Goal: Obtain resource: Obtain resource

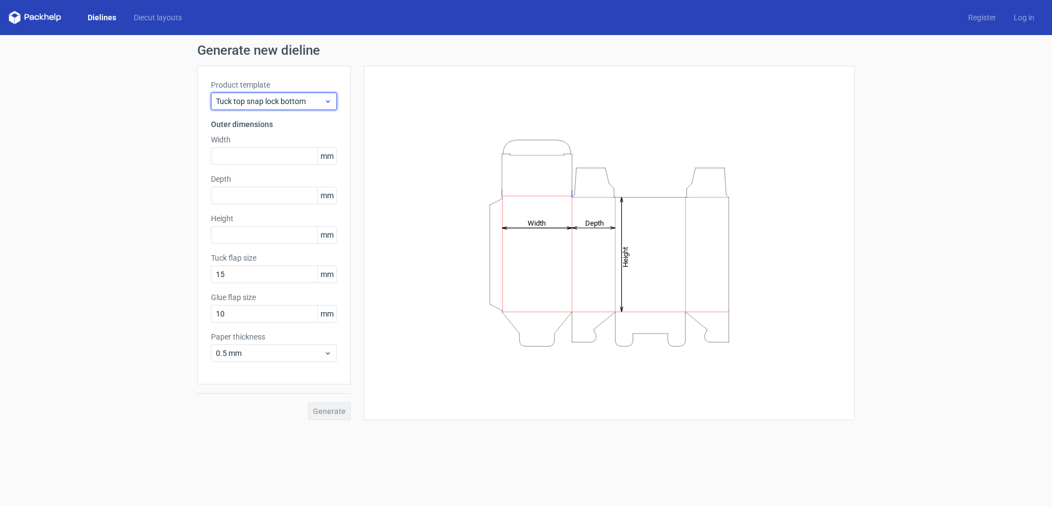
click at [305, 105] on span "Tuck top snap lock bottom" at bounding box center [270, 101] width 108 height 11
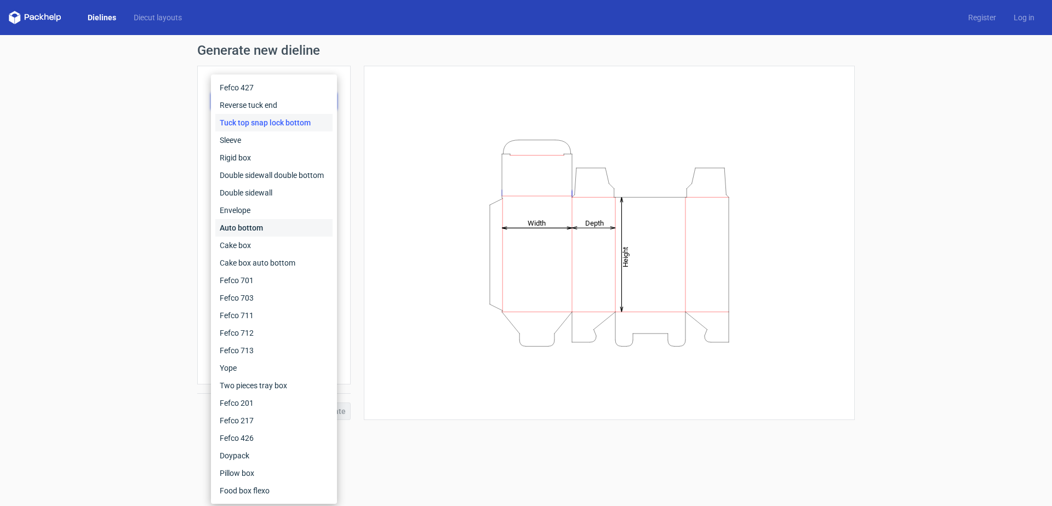
click at [282, 225] on div "Auto bottom" at bounding box center [273, 228] width 117 height 18
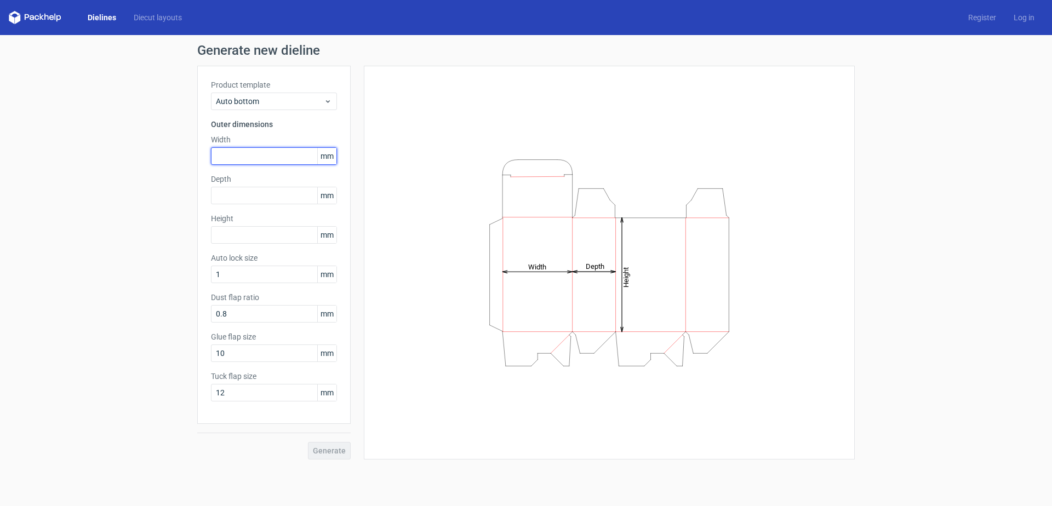
click at [242, 160] on input "text" at bounding box center [274, 156] width 126 height 18
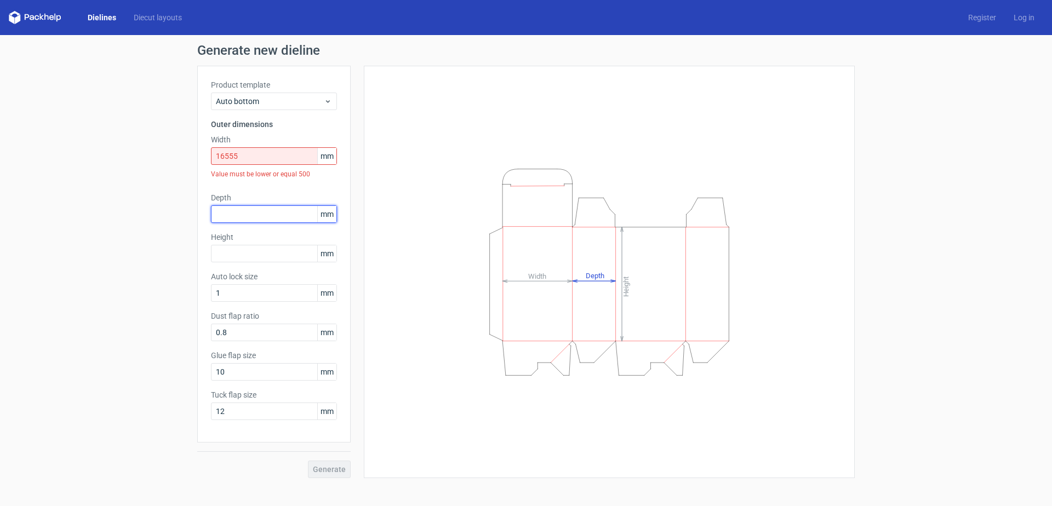
click at [244, 196] on div "Depth mm" at bounding box center [274, 207] width 126 height 31
drag, startPoint x: 249, startPoint y: 161, endPoint x: 133, endPoint y: 158, distance: 116.7
click at [133, 158] on div "Generate new dieline Product template Auto bottom Outer dimensions Width 16555 …" at bounding box center [526, 261] width 1052 height 452
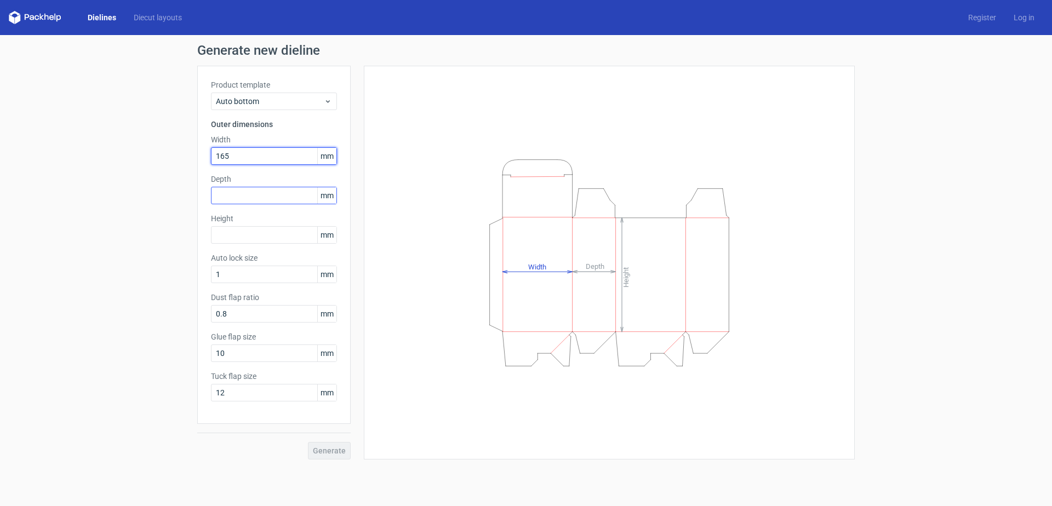
type input "165"
click at [224, 193] on input "text" at bounding box center [274, 196] width 126 height 18
type input "245"
click at [246, 237] on input "text" at bounding box center [274, 235] width 126 height 18
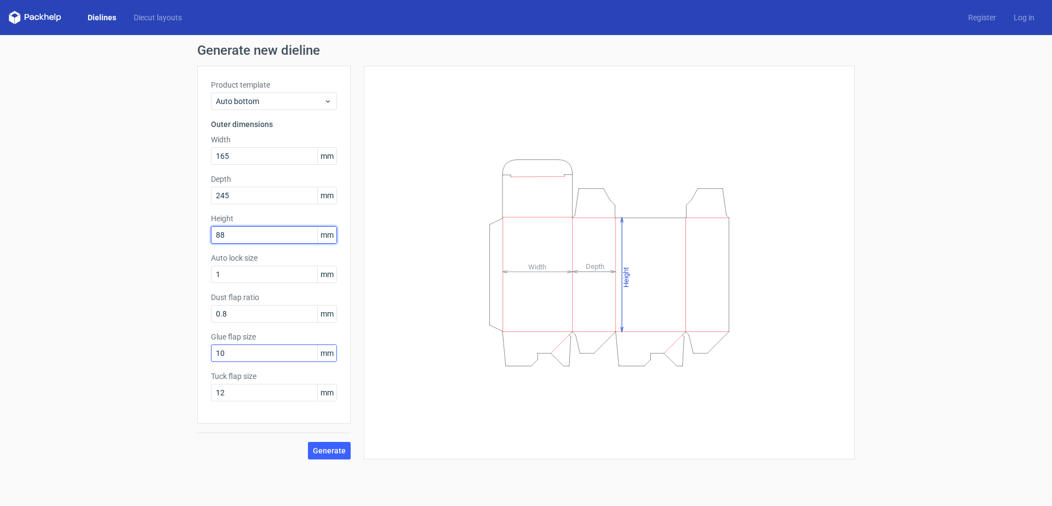
type input "88"
drag, startPoint x: 242, startPoint y: 358, endPoint x: 206, endPoint y: 367, distance: 37.2
click at [206, 367] on div "Product template Auto bottom Outer dimensions Width 165 mm Depth 245 mm Height …" at bounding box center [273, 245] width 153 height 358
type input "15"
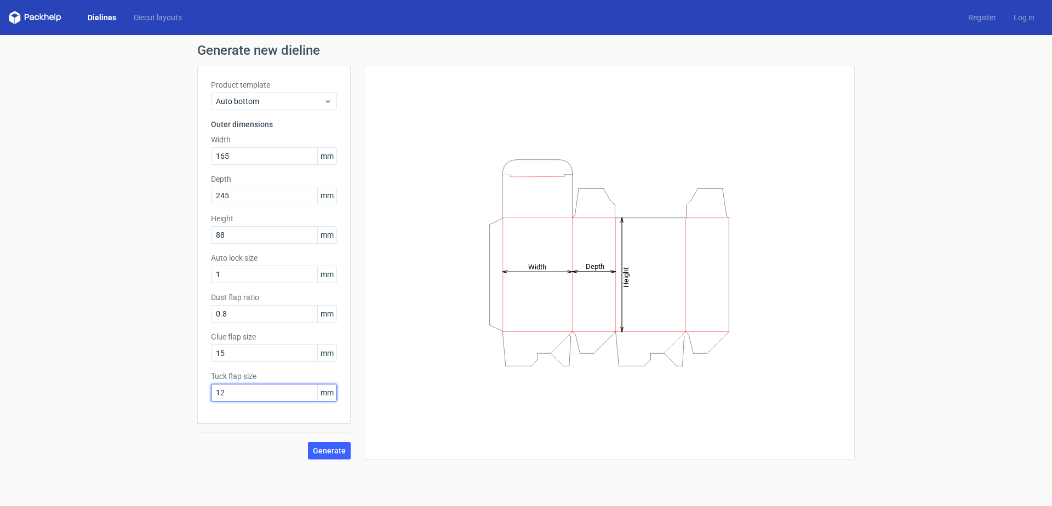
drag, startPoint x: 245, startPoint y: 394, endPoint x: 191, endPoint y: 398, distance: 53.8
click at [191, 398] on div "Generate new dieline Product template Auto bottom Outer dimensions Width 165 mm…" at bounding box center [526, 251] width 1052 height 433
type input "18"
click at [329, 450] on span "Generate" at bounding box center [329, 451] width 33 height 8
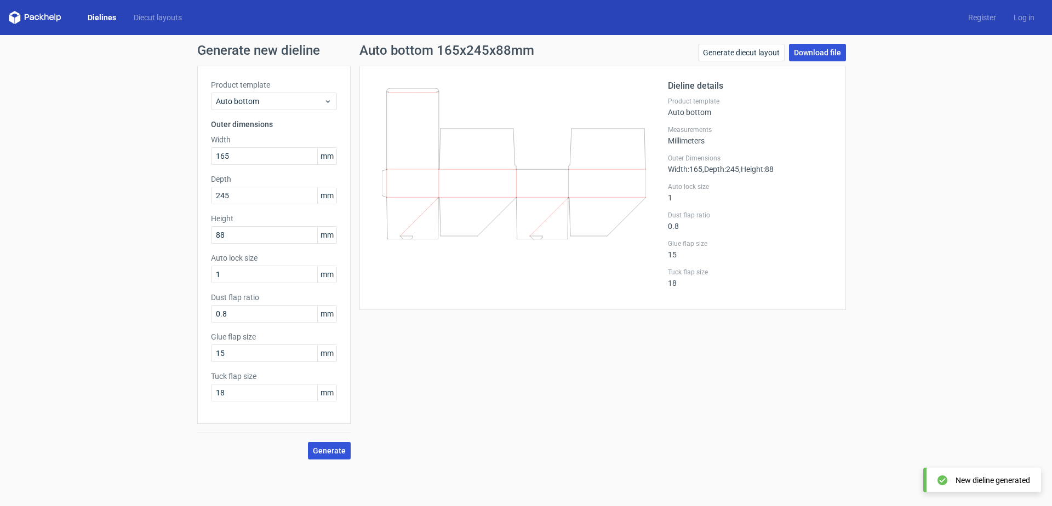
click at [823, 49] on link "Download file" at bounding box center [817, 53] width 57 height 18
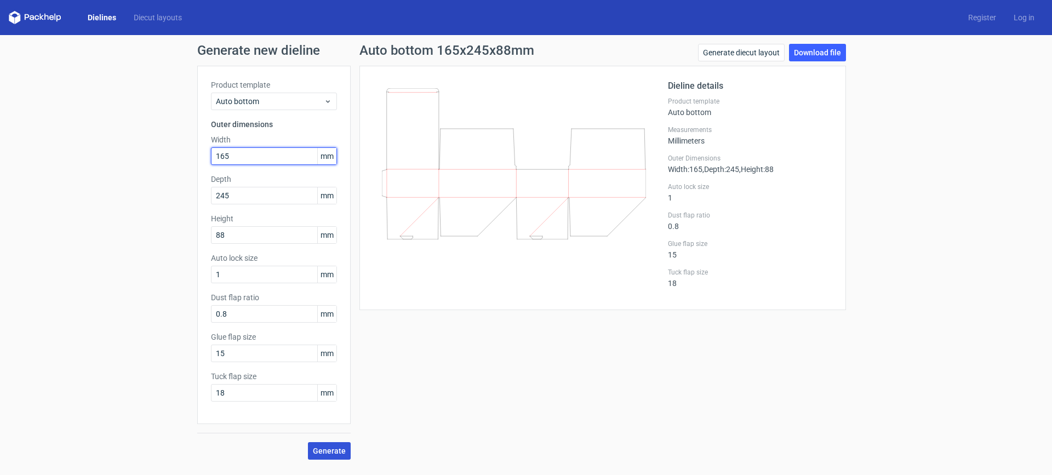
drag, startPoint x: 232, startPoint y: 154, endPoint x: 86, endPoint y: 164, distance: 146.6
click at [86, 164] on div "Generate new dieline Product template Auto bottom Outer dimensions Width 165 mm…" at bounding box center [526, 251] width 1052 height 433
type input "180"
drag, startPoint x: 247, startPoint y: 203, endPoint x: 182, endPoint y: 206, distance: 65.3
click at [182, 206] on div "Generate new dieline Product template Auto bottom Outer dimensions Width 180 mm…" at bounding box center [526, 251] width 1052 height 433
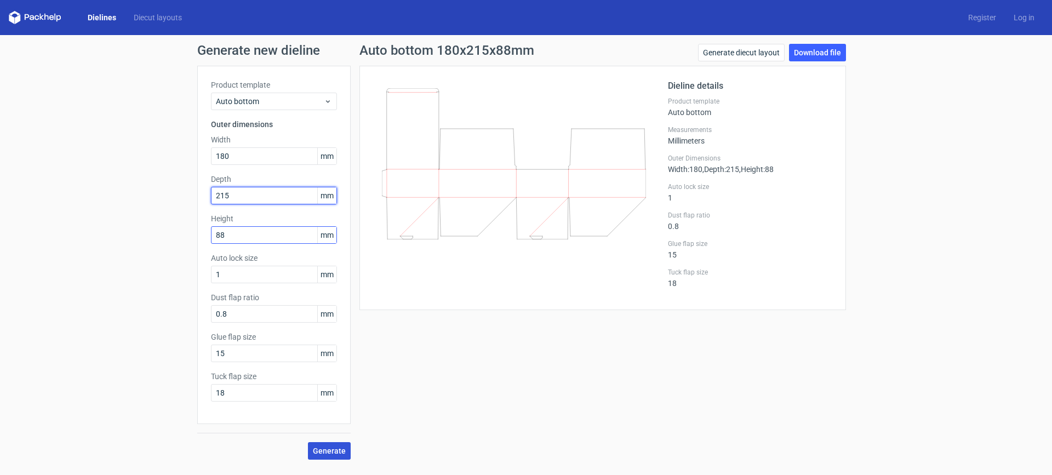
type input "215"
click at [127, 243] on div "Generate new dieline Product template Auto bottom Outer dimensions Width 180 mm…" at bounding box center [526, 251] width 1052 height 433
type input "80"
click at [323, 450] on span "Generate" at bounding box center [329, 451] width 33 height 8
click at [340, 451] on span "Generate" at bounding box center [329, 451] width 33 height 8
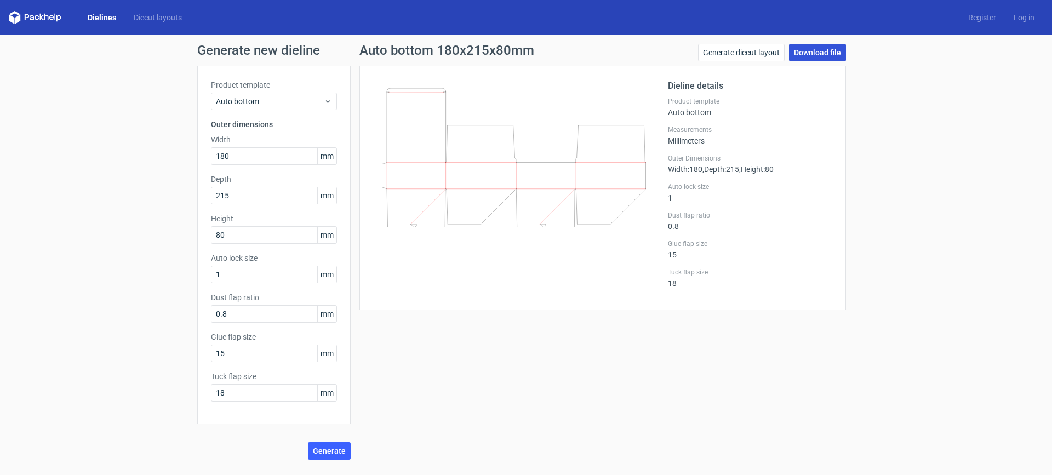
click at [825, 51] on link "Download file" at bounding box center [817, 53] width 57 height 18
drag, startPoint x: 261, startPoint y: 161, endPoint x: 137, endPoint y: 163, distance: 124.4
click at [137, 163] on div "Generate new dieline Product template Auto bottom Outer dimensions Width 180 mm…" at bounding box center [526, 251] width 1052 height 433
type input "85"
drag, startPoint x: 243, startPoint y: 197, endPoint x: 109, endPoint y: 217, distance: 135.1
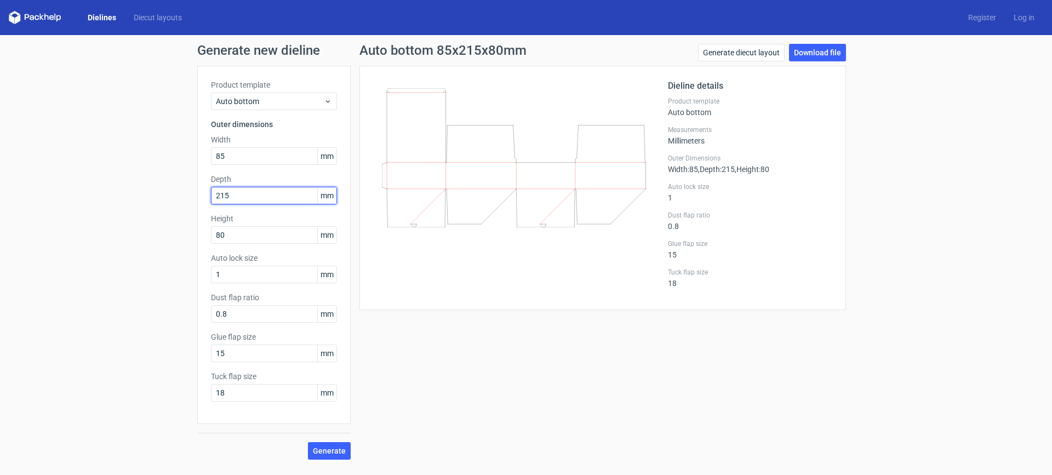
click at [109, 217] on div "Generate new dieline Product template Auto bottom Outer dimensions Width 85 mm …" at bounding box center [526, 251] width 1052 height 433
type input "63"
drag, startPoint x: 233, startPoint y: 237, endPoint x: 178, endPoint y: 242, distance: 55.5
click at [178, 242] on div "Generate new dieline Product template Auto bottom Outer dimensions Width 85 mm …" at bounding box center [526, 251] width 1052 height 433
type input "81"
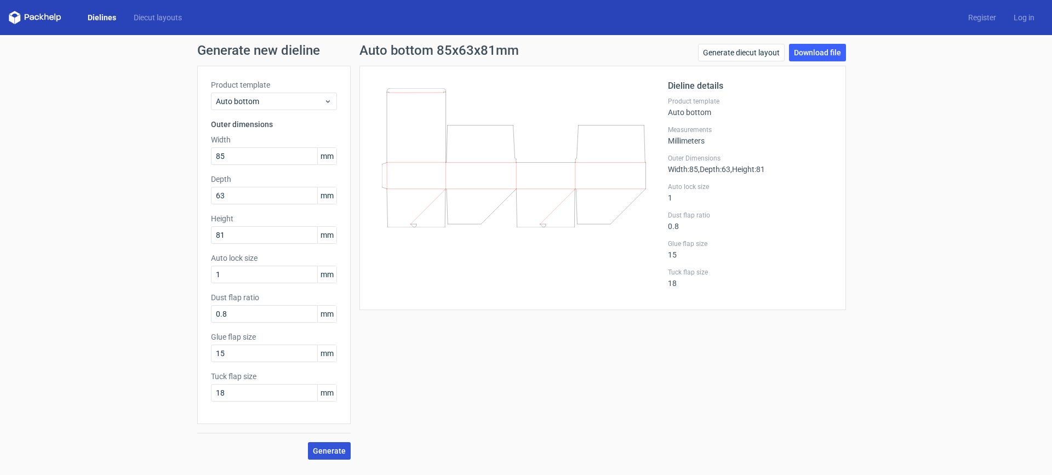
click at [326, 452] on span "Generate" at bounding box center [329, 451] width 33 height 8
click at [810, 50] on link "Download file" at bounding box center [817, 53] width 57 height 18
click at [335, 455] on button "Generate" at bounding box center [329, 451] width 43 height 18
click at [817, 53] on link "Download file" at bounding box center [817, 53] width 57 height 18
click at [799, 52] on link "Download file" at bounding box center [817, 53] width 57 height 18
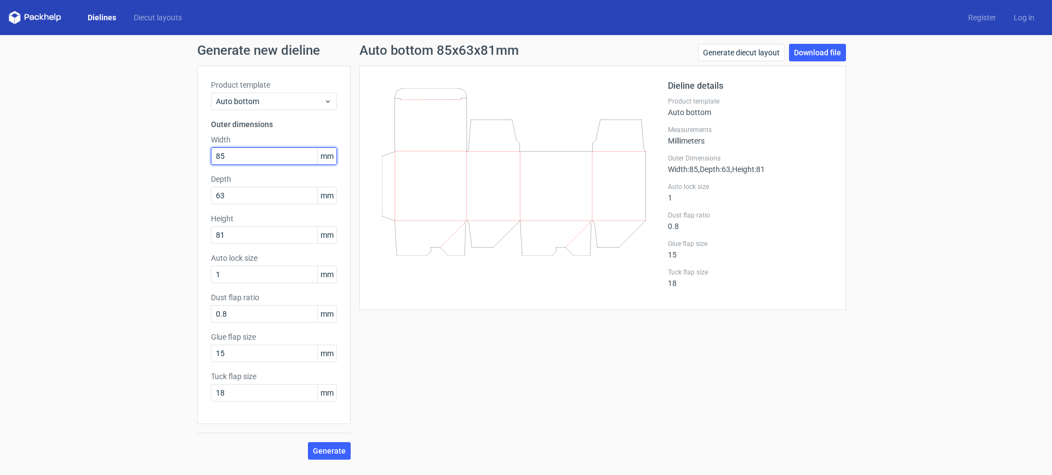
drag, startPoint x: 257, startPoint y: 154, endPoint x: 0, endPoint y: 198, distance: 260.7
click at [0, 198] on div "Generate new dieline Product template Auto bottom Outer dimensions Width 85 mm …" at bounding box center [526, 251] width 1052 height 433
drag, startPoint x: 232, startPoint y: 196, endPoint x: 83, endPoint y: 230, distance: 152.3
click at [83, 230] on div "Generate new dieline Product template Auto bottom Outer dimensions Width 81 mm …" at bounding box center [526, 251] width 1052 height 433
click at [232, 194] on input "63" at bounding box center [274, 196] width 126 height 18
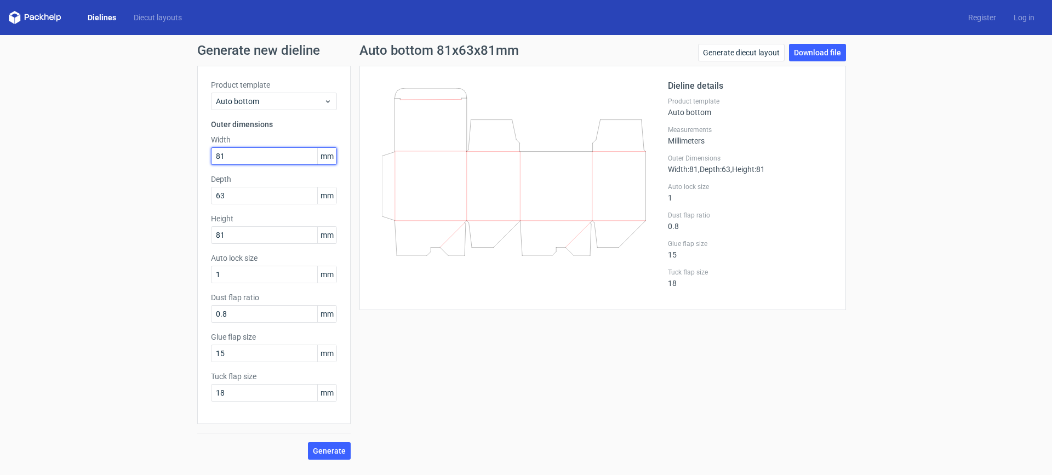
drag, startPoint x: 237, startPoint y: 154, endPoint x: 0, endPoint y: 176, distance: 238.2
click at [0, 176] on div "Generate new dieline Product template Auto bottom Outer dimensions Width 81 mm …" at bounding box center [526, 251] width 1052 height 433
type input "90"
drag, startPoint x: 228, startPoint y: 192, endPoint x: 171, endPoint y: 199, distance: 57.5
click at [171, 199] on div "Generate new dieline Product template Auto bottom Outer dimensions Width 90 mm …" at bounding box center [526, 251] width 1052 height 433
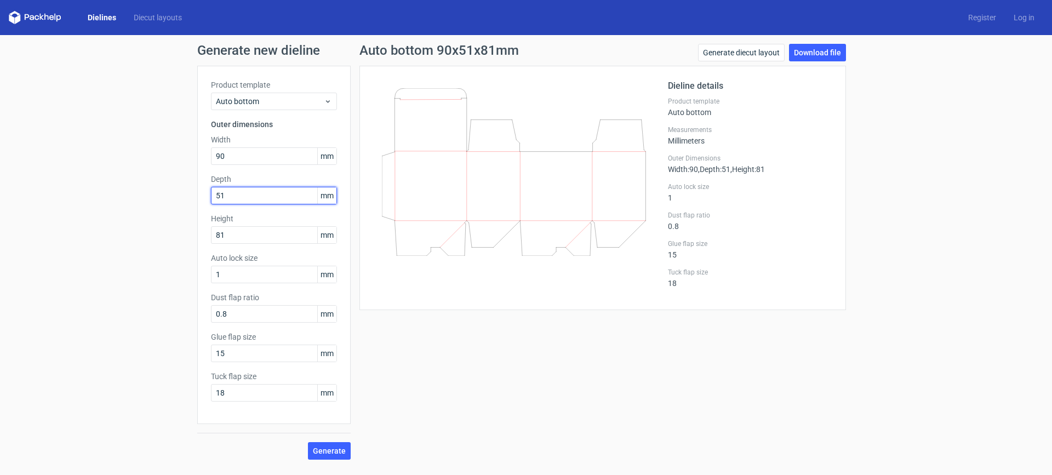
drag, startPoint x: 224, startPoint y: 197, endPoint x: 182, endPoint y: 200, distance: 41.7
click at [182, 200] on div "Generate new dieline Product template Auto bottom Outer dimensions Width 90 mm …" at bounding box center [526, 251] width 1052 height 433
type input "6"
type input "58"
drag, startPoint x: 242, startPoint y: 237, endPoint x: 140, endPoint y: 254, distance: 103.2
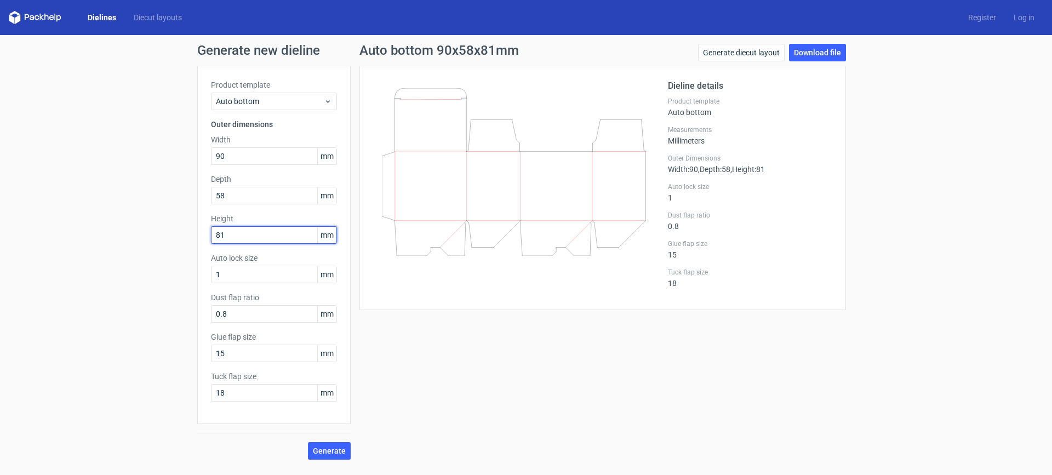
click at [140, 254] on div "Generate new dieline Product template Auto bottom Outer dimensions Width 90 mm …" at bounding box center [526, 251] width 1052 height 433
click at [331, 454] on span "Generate" at bounding box center [329, 451] width 33 height 8
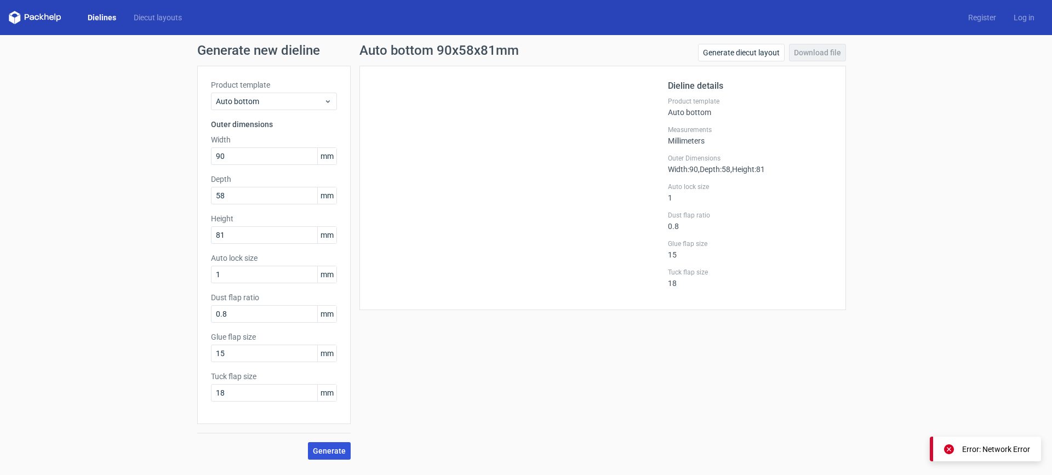
click at [335, 446] on button "Generate" at bounding box center [329, 451] width 43 height 18
drag, startPoint x: 327, startPoint y: 449, endPoint x: 367, endPoint y: 432, distance: 42.7
click at [328, 449] on span "Generate" at bounding box center [329, 451] width 33 height 8
click at [801, 51] on link "Download file" at bounding box center [817, 53] width 57 height 18
click at [317, 446] on button "Generate" at bounding box center [329, 451] width 43 height 18
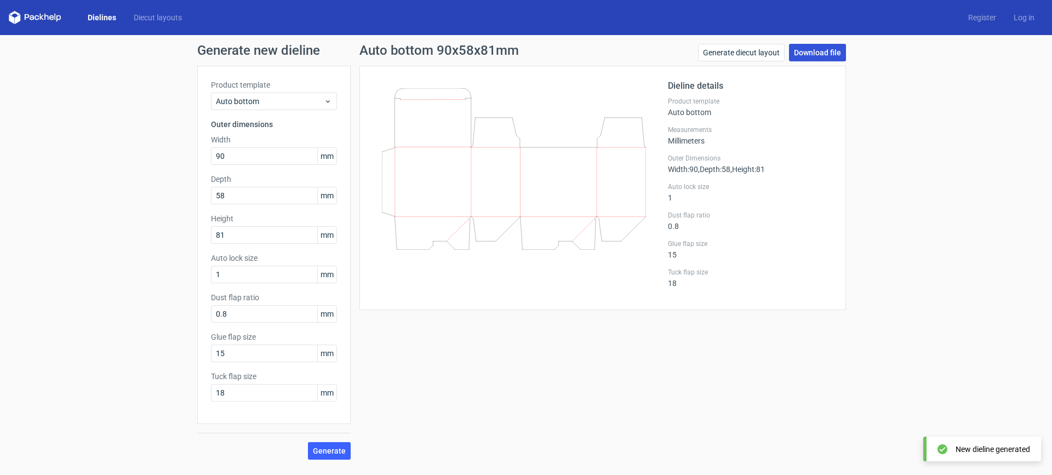
click at [825, 54] on link "Download file" at bounding box center [817, 53] width 57 height 18
click at [816, 47] on link "Download file" at bounding box center [817, 53] width 57 height 18
click at [816, 50] on link "Download file" at bounding box center [817, 53] width 57 height 18
drag, startPoint x: 234, startPoint y: 162, endPoint x: 204, endPoint y: 165, distance: 29.8
click at [204, 165] on div "Product template Auto bottom Outer dimensions Width 90 mm Depth 58 mm Height 81…" at bounding box center [273, 245] width 153 height 358
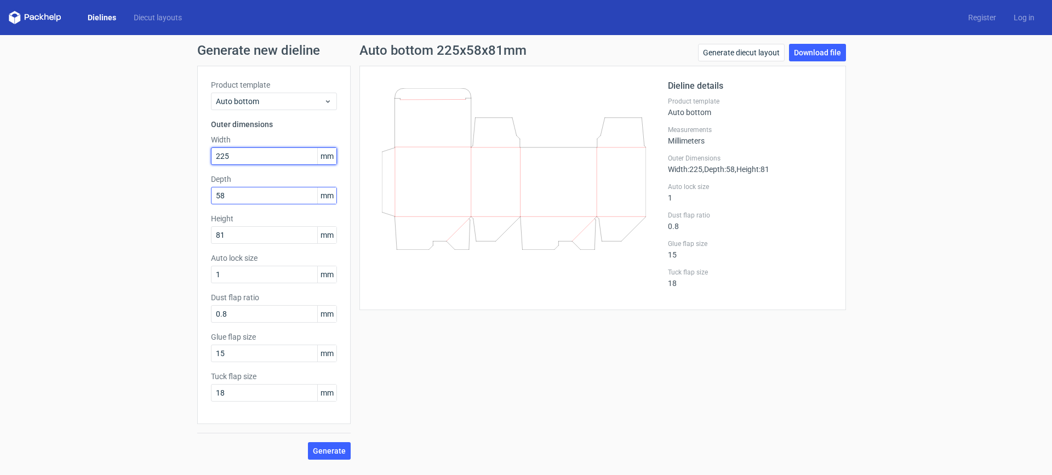
type input "225"
drag, startPoint x: 237, startPoint y: 194, endPoint x: 190, endPoint y: 202, distance: 48.4
click at [190, 202] on div "Generate new dieline Product template Auto bottom Outer dimensions Width 225 mm…" at bounding box center [526, 251] width 1052 height 433
type input "244"
drag, startPoint x: 239, startPoint y: 240, endPoint x: 105, endPoint y: 246, distance: 133.8
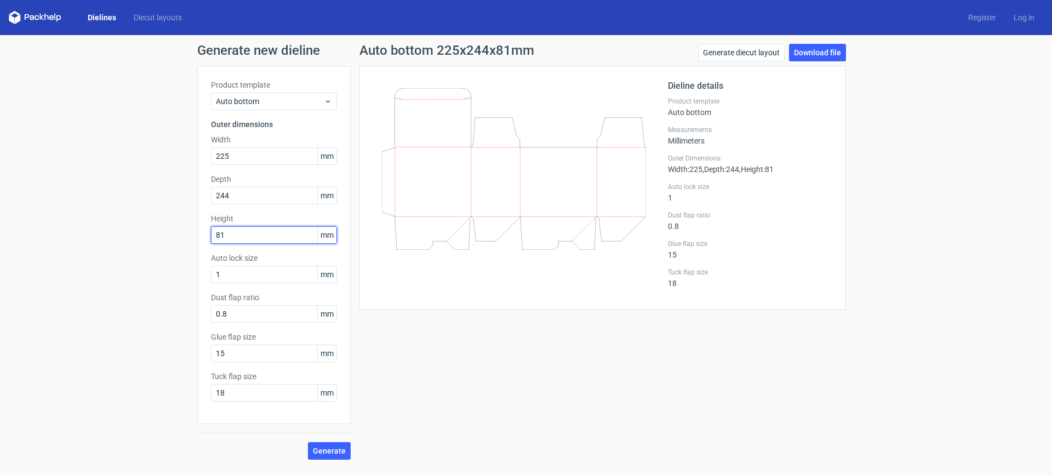
click at [105, 246] on div "Generate new dieline Product template Auto bottom Outer dimensions Width 225 mm…" at bounding box center [526, 251] width 1052 height 433
type input "80"
click at [323, 450] on span "Generate" at bounding box center [329, 451] width 33 height 8
click at [810, 54] on link "Download file" at bounding box center [817, 53] width 57 height 18
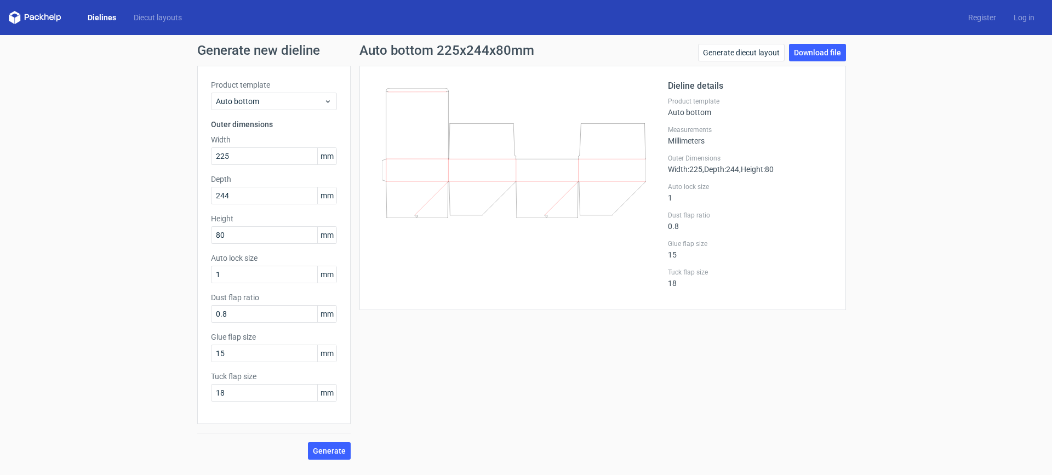
click at [90, 219] on div "Generate new dieline Product template Auto bottom Outer dimensions Width 225 mm…" at bounding box center [526, 251] width 1052 height 433
